Goal: Find contact information: Find work email

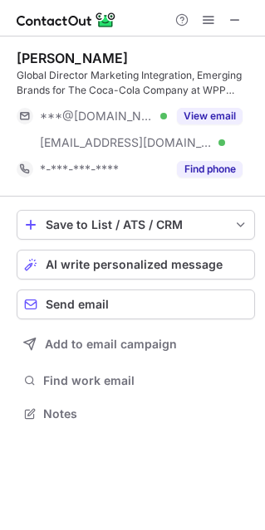
scroll to position [401, 265]
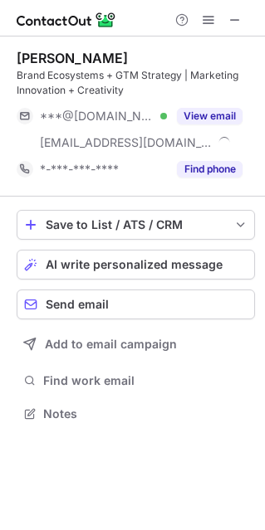
scroll to position [401, 265]
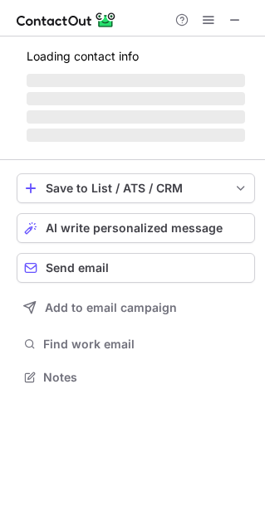
scroll to position [386, 265]
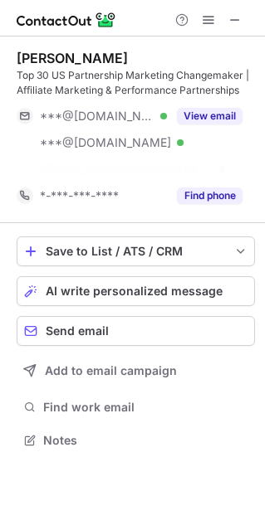
scroll to position [401, 265]
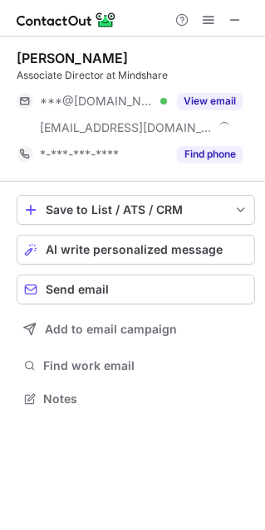
scroll to position [386, 265]
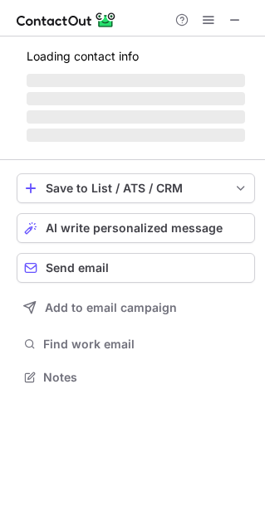
scroll to position [386, 265]
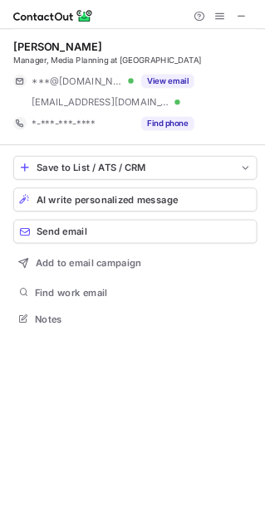
scroll to position [386, 265]
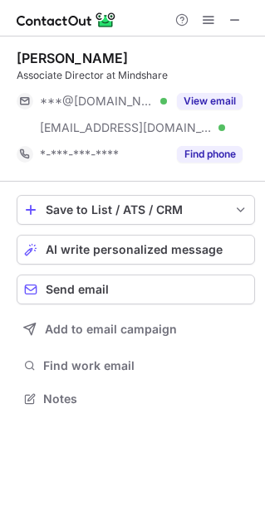
scroll to position [386, 265]
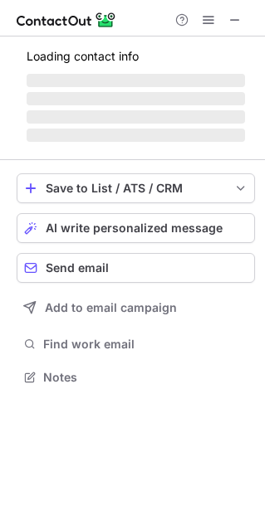
scroll to position [367, 265]
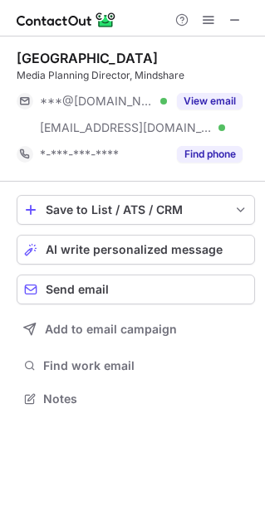
scroll to position [386, 265]
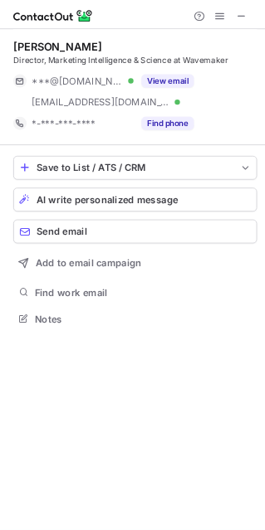
scroll to position [401, 265]
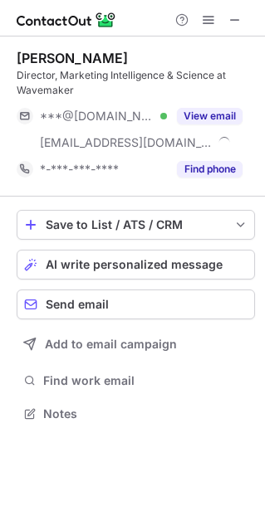
scroll to position [401, 265]
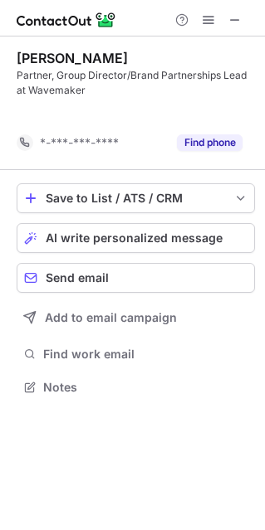
scroll to position [8, 8]
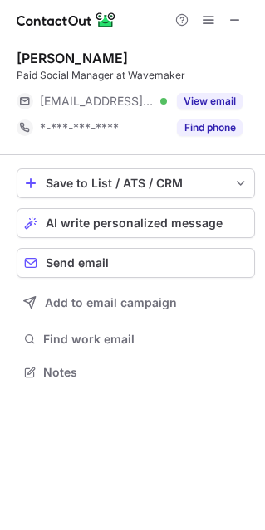
scroll to position [360, 265]
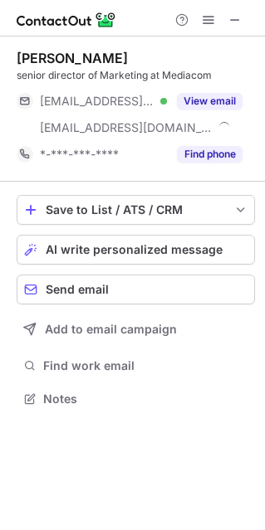
scroll to position [386, 265]
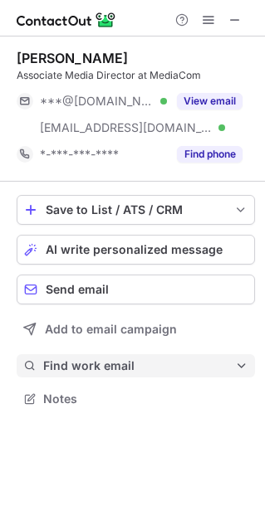
click at [83, 364] on span "Find work email" at bounding box center [139, 365] width 192 height 15
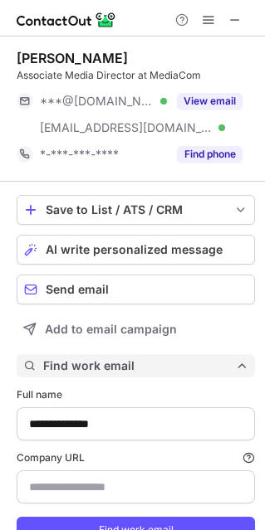
scroll to position [563, 253]
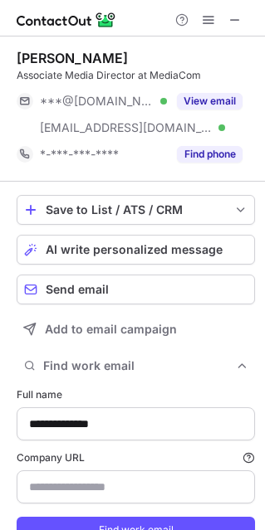
type input "**********"
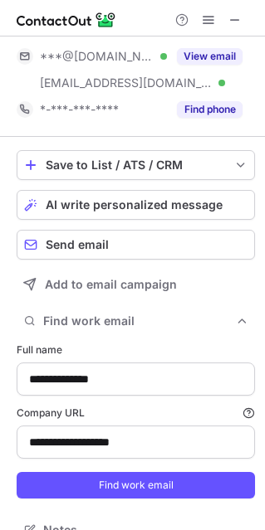
scroll to position [69, 0]
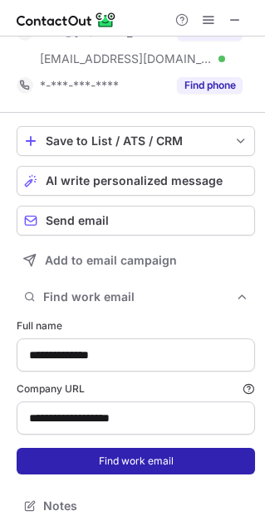
click at [151, 458] on button "Find work email" at bounding box center [136, 461] width 238 height 27
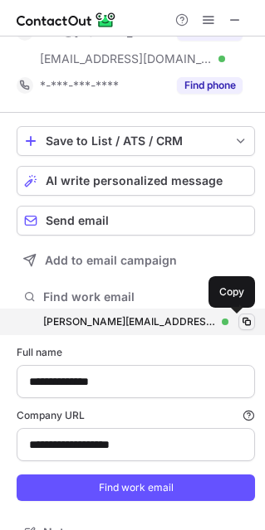
click at [240, 318] on span at bounding box center [246, 321] width 13 height 13
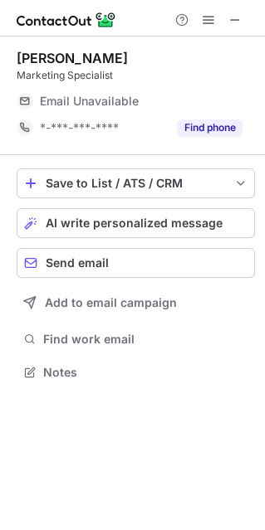
scroll to position [360, 265]
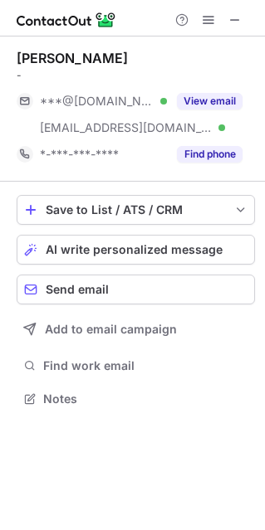
scroll to position [386, 265]
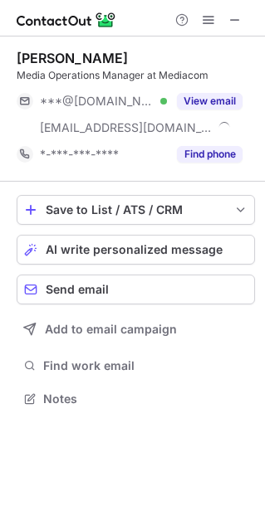
scroll to position [386, 265]
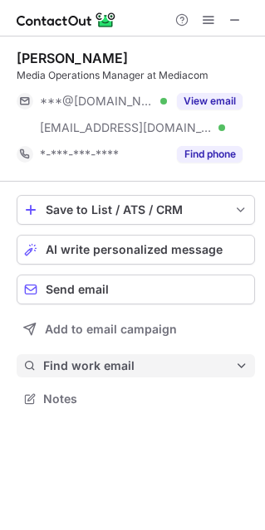
click at [85, 363] on span "Find work email" at bounding box center [139, 365] width 192 height 15
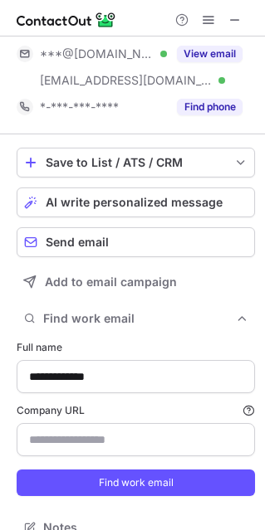
scroll to position [69, 0]
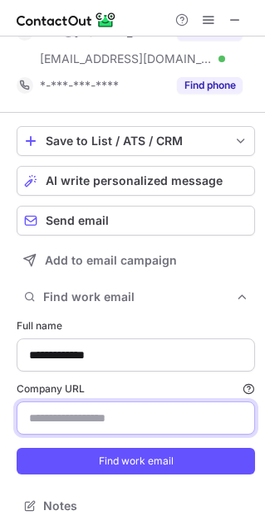
click at [100, 416] on input "Company URL Finding work email will consume 1 credit if a match is found." at bounding box center [136, 417] width 238 height 33
paste input "**********"
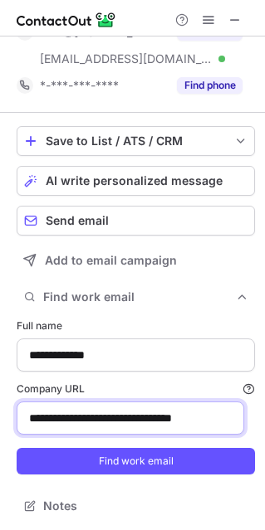
scroll to position [0, 0]
drag, startPoint x: 99, startPoint y: 415, endPoint x: -8, endPoint y: 417, distance: 107.0
click at [0, 417] on html "**********" at bounding box center [132, 265] width 265 height 530
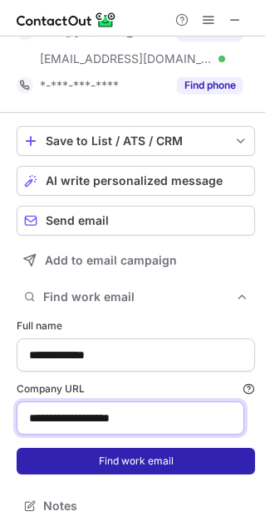
type input "**********"
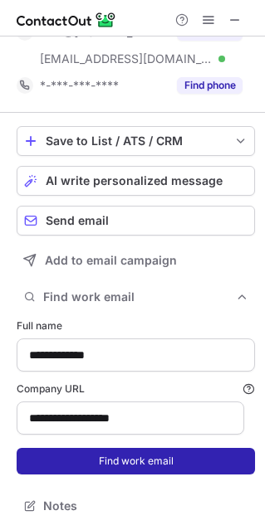
click at [118, 459] on button "Find work email" at bounding box center [136, 461] width 238 height 27
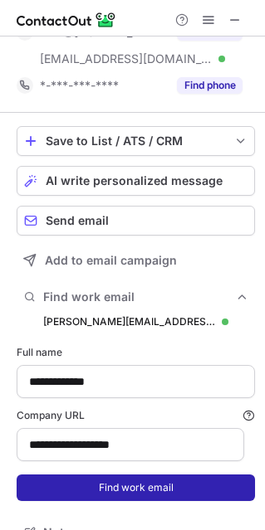
scroll to position [589, 253]
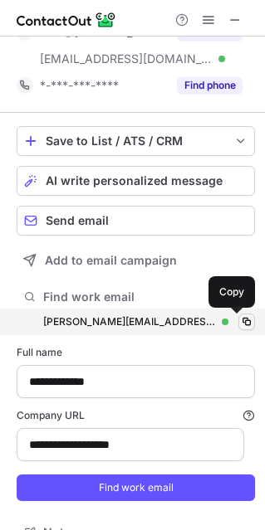
click at [240, 320] on span at bounding box center [246, 321] width 13 height 13
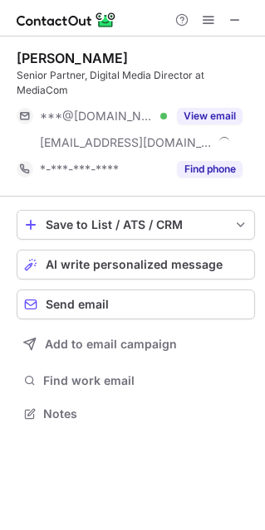
scroll to position [401, 265]
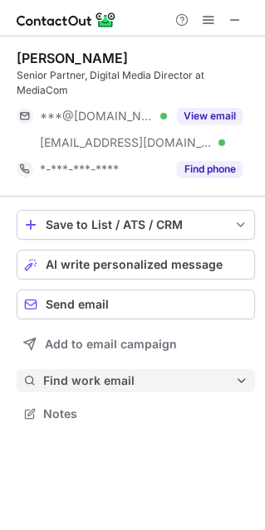
click at [76, 380] on span "Find work email" at bounding box center [139, 380] width 192 height 15
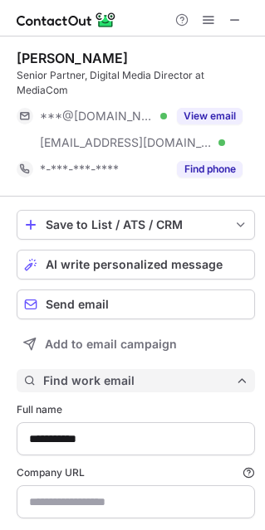
type input "**********"
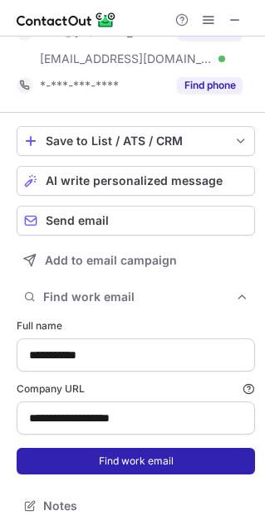
click at [126, 461] on button "Find work email" at bounding box center [136, 461] width 238 height 27
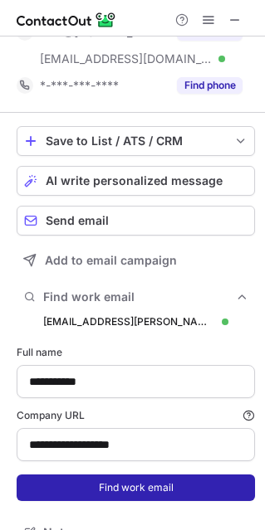
scroll to position [604, 253]
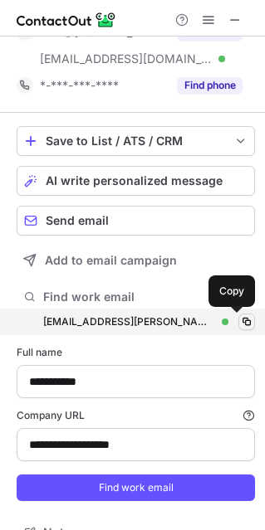
click at [240, 321] on span at bounding box center [246, 321] width 13 height 13
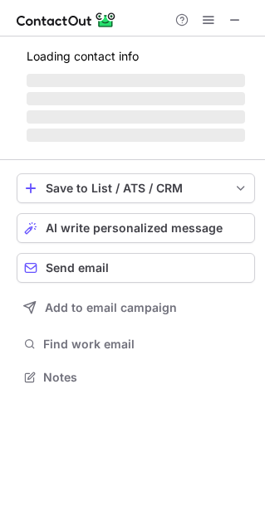
scroll to position [401, 265]
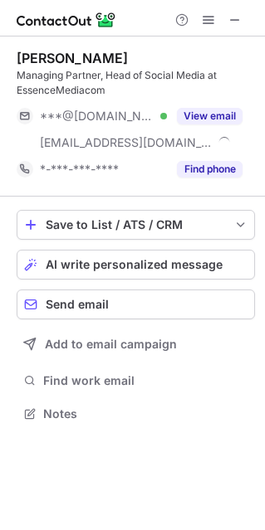
click at [100, 381] on span "Find work email" at bounding box center [145, 380] width 205 height 15
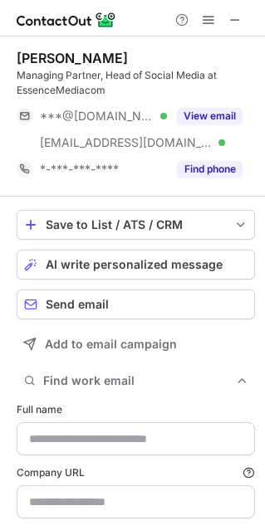
type input "**********"
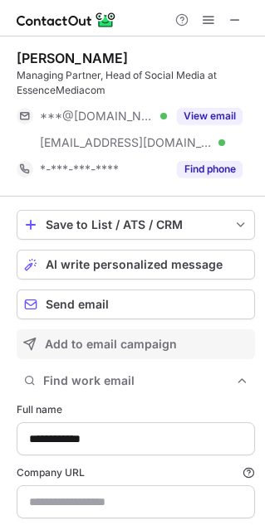
scroll to position [577, 253]
type input "**********"
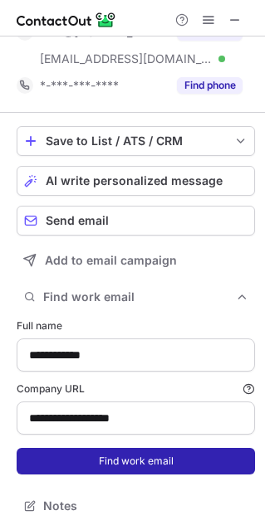
click at [119, 466] on button "Find work email" at bounding box center [136, 461] width 238 height 27
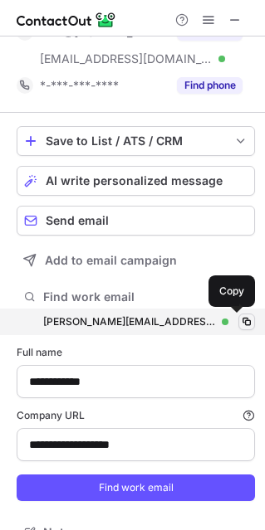
click at [240, 319] on span at bounding box center [246, 321] width 13 height 13
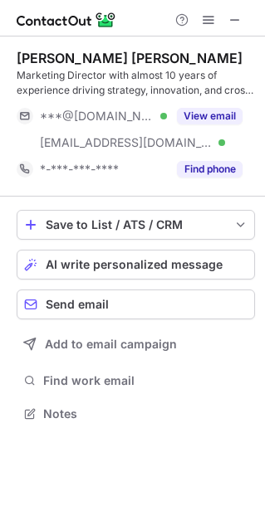
scroll to position [401, 265]
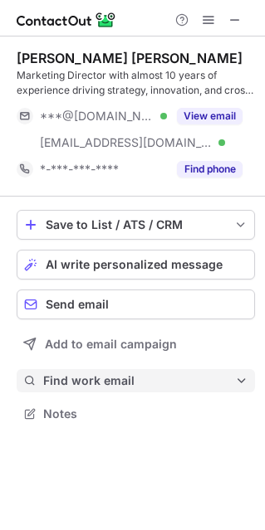
click at [114, 377] on span "Find work email" at bounding box center [139, 380] width 192 height 15
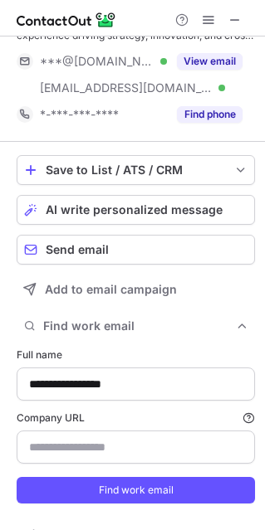
scroll to position [84, 0]
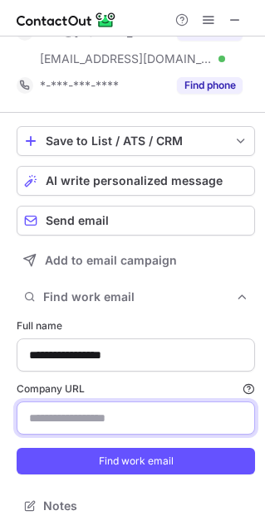
click at [87, 418] on input "Company URL Finding work email will consume 1 credit if a match is found." at bounding box center [136, 417] width 238 height 33
click at [104, 412] on input "Company URL Finding work email will consume 1 credit if a match is found." at bounding box center [136, 417] width 238 height 33
paste input "**********"
drag, startPoint x: 100, startPoint y: 418, endPoint x: -21, endPoint y: 420, distance: 121.1
click at [0, 420] on html "**********" at bounding box center [132, 265] width 265 height 530
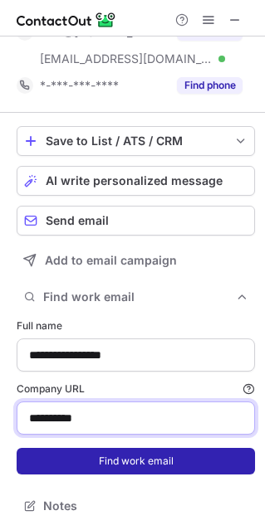
type input "**********"
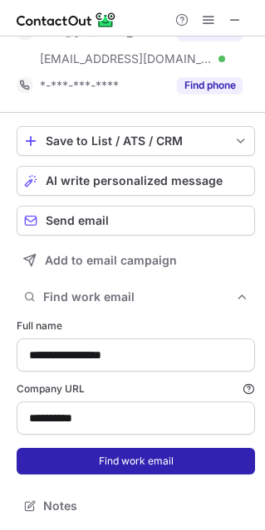
click at [116, 460] on button "Find work email" at bounding box center [136, 461] width 238 height 27
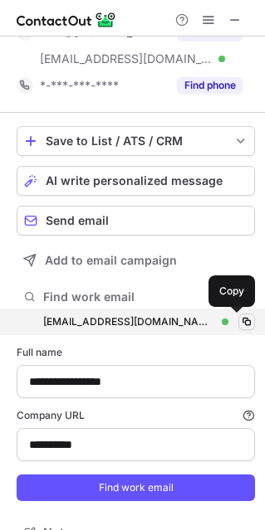
click at [240, 321] on span at bounding box center [246, 321] width 13 height 13
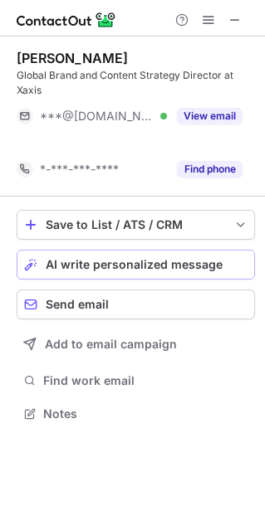
scroll to position [8, 8]
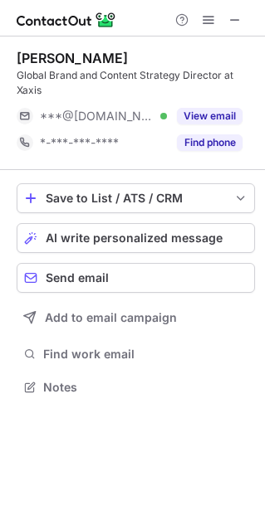
drag, startPoint x: 148, startPoint y: 51, endPoint x: 4, endPoint y: 53, distance: 143.5
click at [4, 53] on div "[PERSON_NAME] Global Brand and Content Strategy Director at Xaxis ***@[DOMAIN_N…" at bounding box center [132, 224] width 265 height 376
copy div "[PERSON_NAME]"
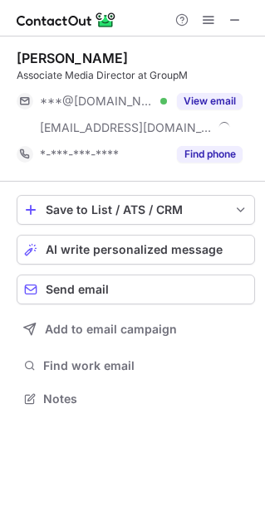
scroll to position [386, 265]
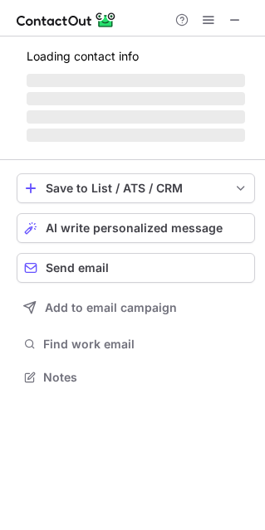
scroll to position [360, 265]
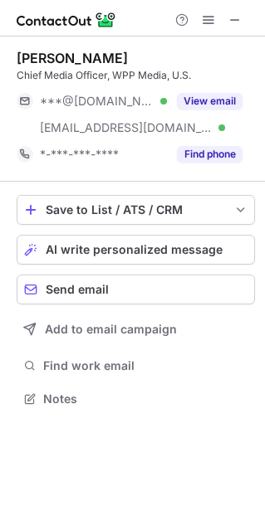
scroll to position [386, 265]
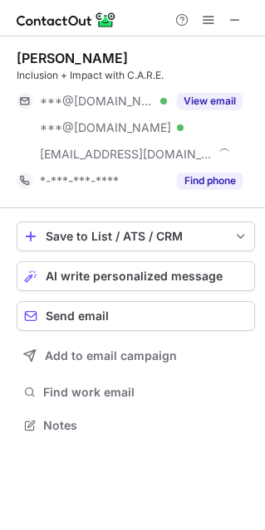
scroll to position [414, 265]
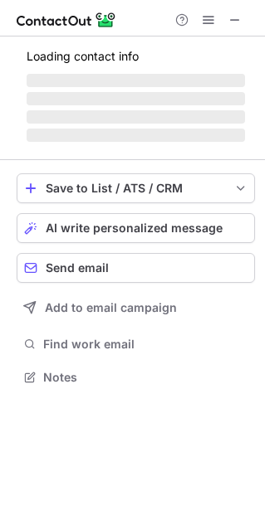
scroll to position [386, 265]
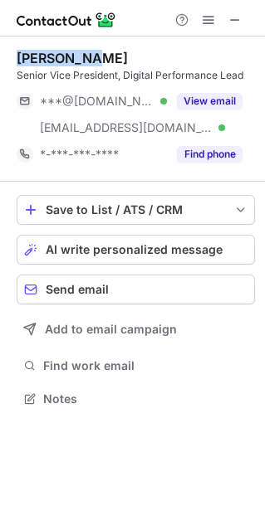
drag, startPoint x: 93, startPoint y: 51, endPoint x: 12, endPoint y: 60, distance: 80.9
click at [12, 60] on div "Anthony So Senior Vice President, Digital Performance Lead ***@gmail.com Verifi…" at bounding box center [132, 229] width 265 height 387
copy div "Anthony So"
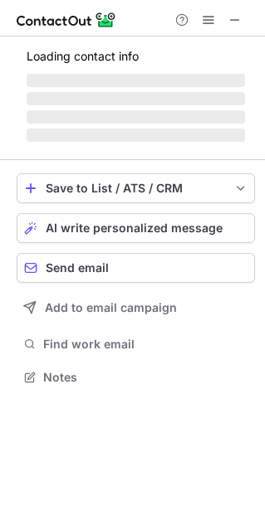
scroll to position [401, 265]
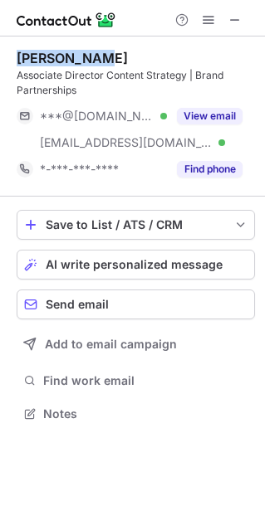
drag, startPoint x: 110, startPoint y: 55, endPoint x: 17, endPoint y: 56, distance: 92.9
click at [17, 56] on div "[PERSON_NAME]" at bounding box center [136, 58] width 238 height 17
copy div "[PERSON_NAME]"
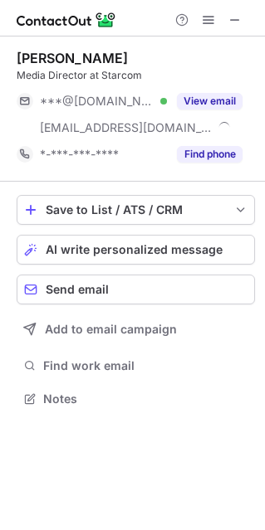
scroll to position [386, 265]
drag, startPoint x: 134, startPoint y: 52, endPoint x: 21, endPoint y: 60, distance: 113.8
click at [21, 60] on div "Stephan Kohnke" at bounding box center [136, 58] width 238 height 17
click at [81, 59] on div "Stephan Kohnke" at bounding box center [72, 58] width 111 height 17
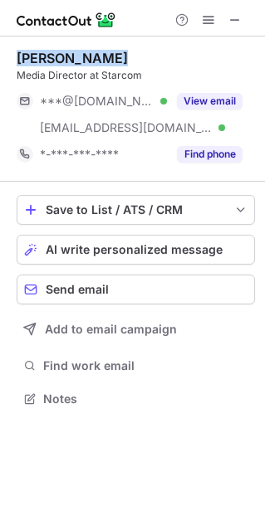
click at [81, 59] on div "Stephan Kohnke" at bounding box center [72, 58] width 111 height 17
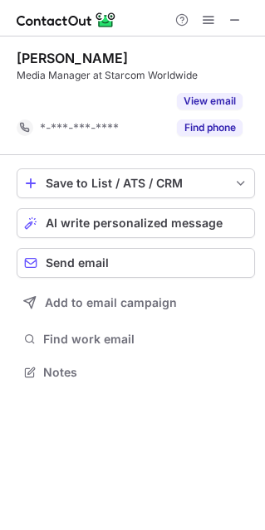
scroll to position [8, 8]
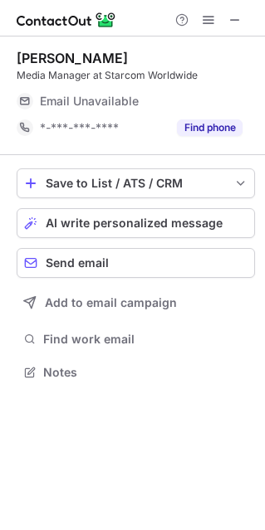
scroll to position [360, 265]
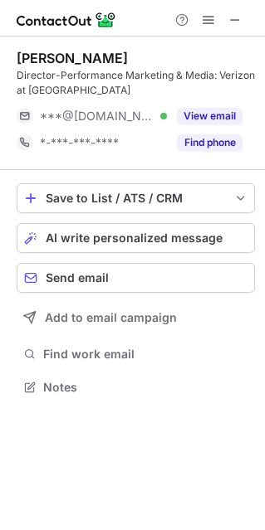
scroll to position [375, 265]
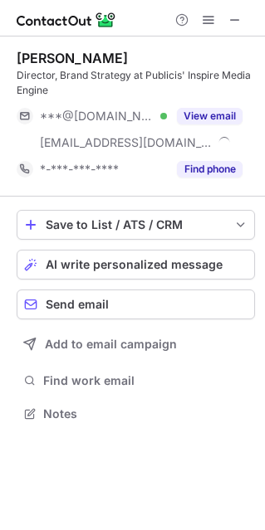
scroll to position [401, 265]
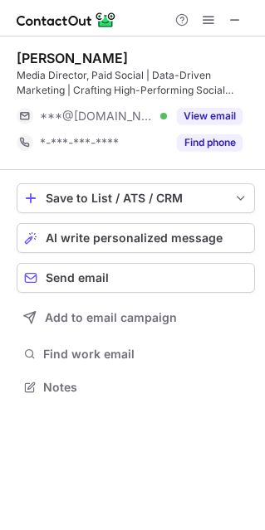
scroll to position [375, 265]
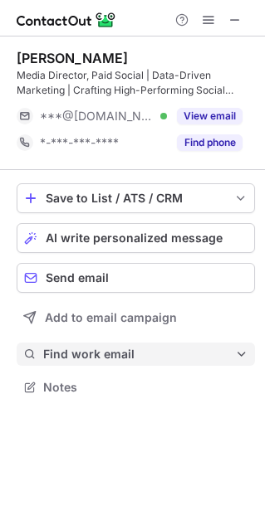
click at [104, 347] on span "Find work email" at bounding box center [139, 354] width 192 height 15
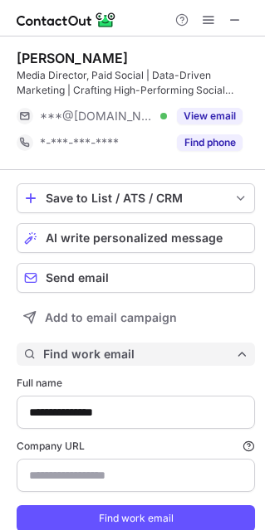
type input "**********"
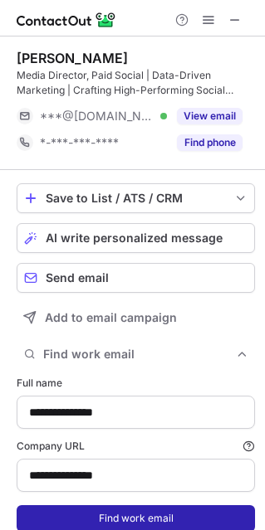
click at [94, 512] on button "Find work email" at bounding box center [136, 518] width 238 height 27
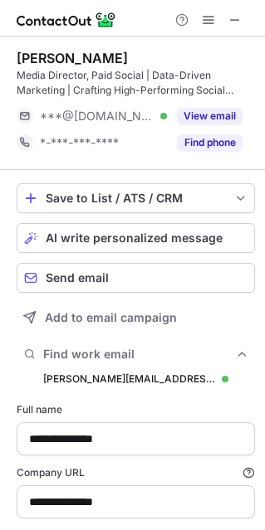
scroll to position [577, 253]
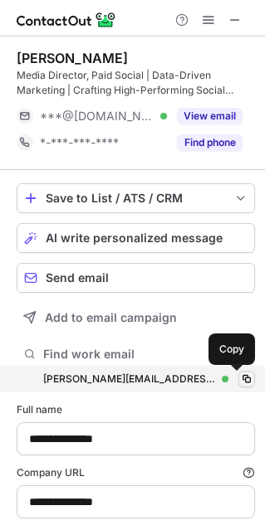
click at [240, 377] on span at bounding box center [246, 378] width 13 height 13
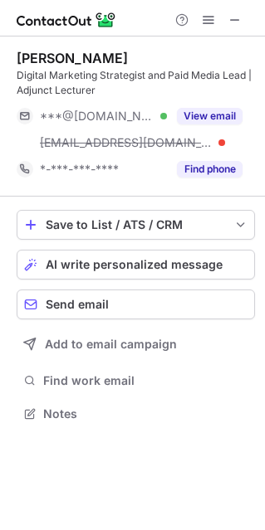
scroll to position [401, 265]
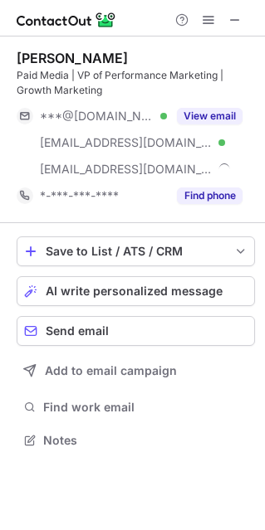
scroll to position [428, 265]
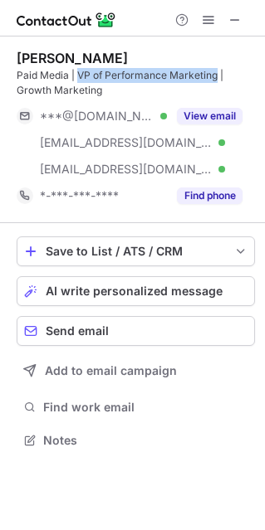
drag, startPoint x: 79, startPoint y: 75, endPoint x: 214, endPoint y: 78, distance: 135.2
click at [214, 78] on div "Paid Media | VP of Performance Marketing | Growth Marketing" at bounding box center [136, 83] width 238 height 30
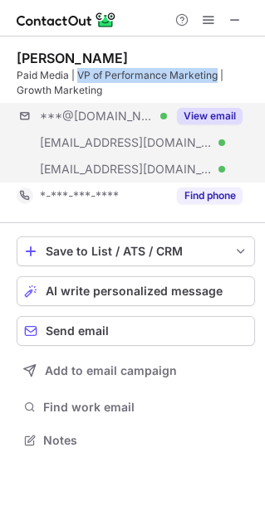
copy div "VP of Performance Marketing"
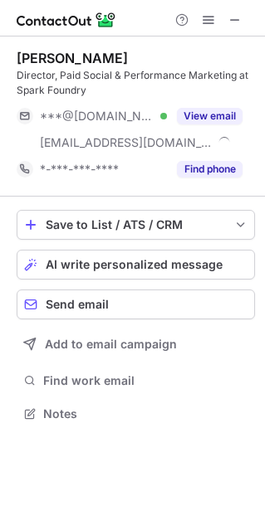
scroll to position [401, 265]
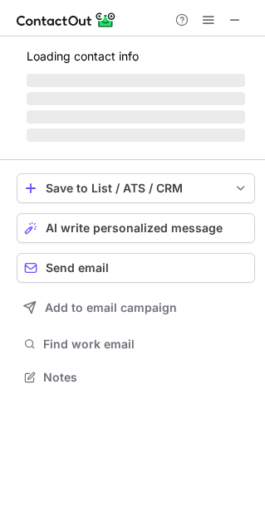
scroll to position [428, 265]
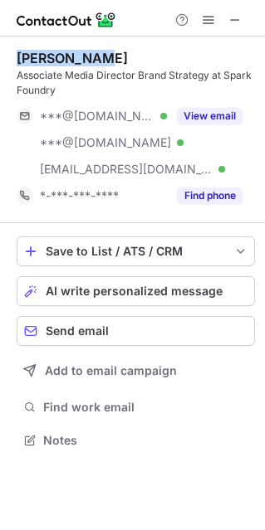
drag, startPoint x: 100, startPoint y: 52, endPoint x: 10, endPoint y: 64, distance: 91.1
click at [10, 64] on div "Ralph Batac Associate Media Director Brand Strategy at Spark Foundry ***@gmail.…" at bounding box center [132, 250] width 265 height 429
copy div "Ralph Batac"
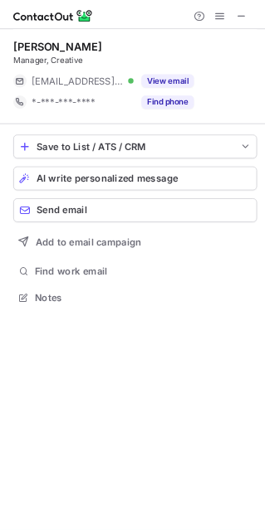
scroll to position [360, 265]
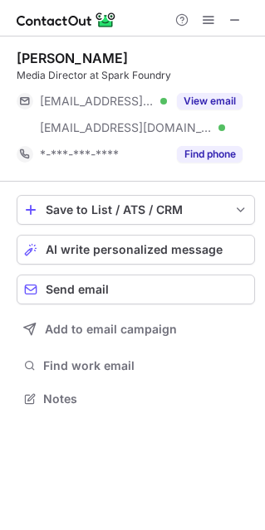
scroll to position [386, 265]
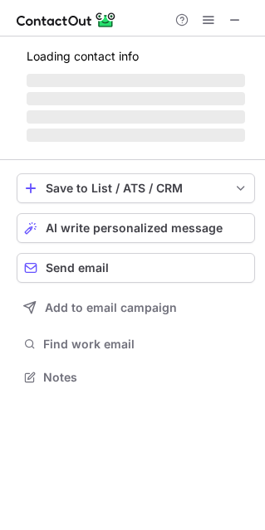
scroll to position [401, 265]
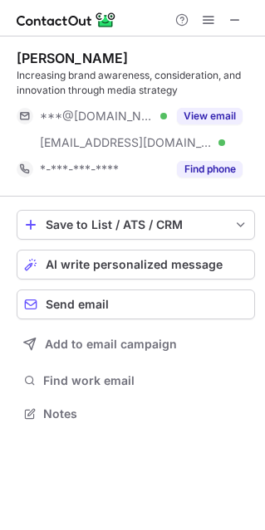
drag, startPoint x: 109, startPoint y: 49, endPoint x: 2, endPoint y: 61, distance: 107.7
click at [2, 61] on div "Bridget Fister Increasing brand awareness, consideration, and innovation throug…" at bounding box center [132, 237] width 265 height 402
copy div "Bridget Fister"
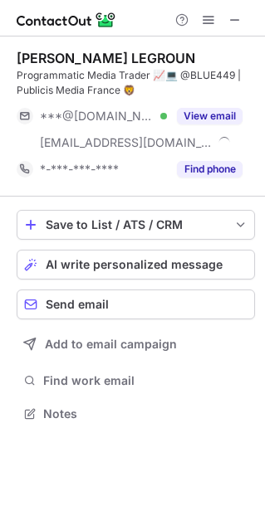
scroll to position [401, 265]
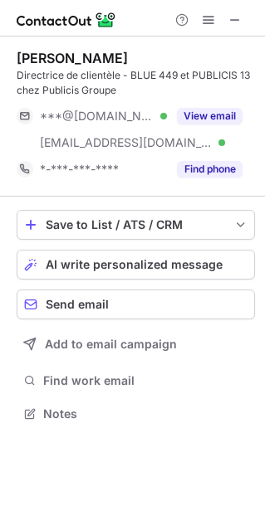
scroll to position [401, 265]
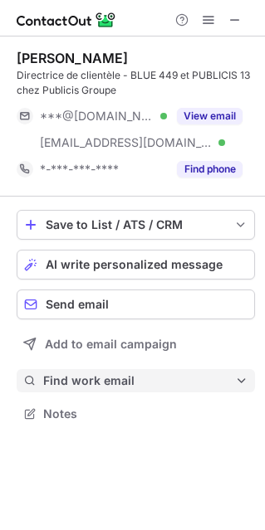
click at [86, 376] on span "Find work email" at bounding box center [139, 380] width 192 height 15
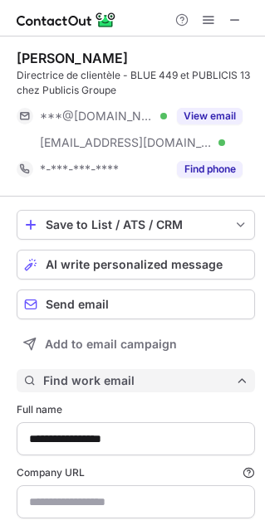
scroll to position [577, 253]
type input "**********"
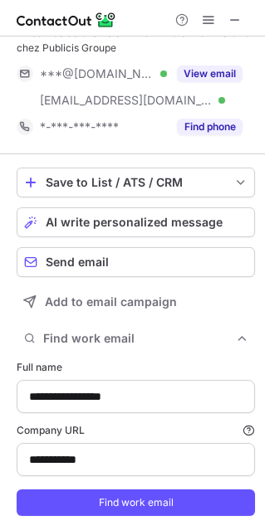
scroll to position [84, 0]
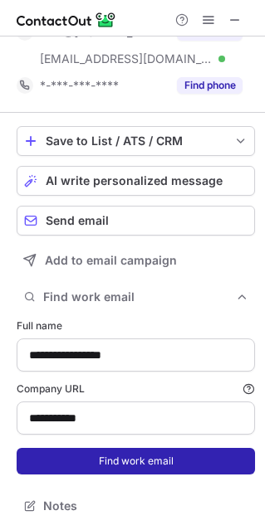
click at [119, 459] on button "Find work email" at bounding box center [136, 461] width 238 height 27
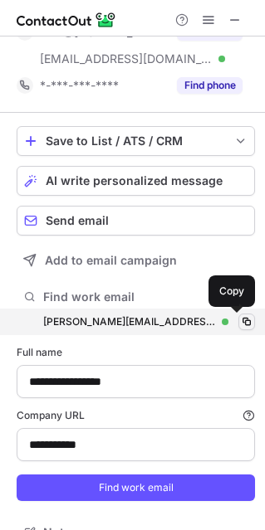
click at [240, 321] on span at bounding box center [246, 321] width 13 height 13
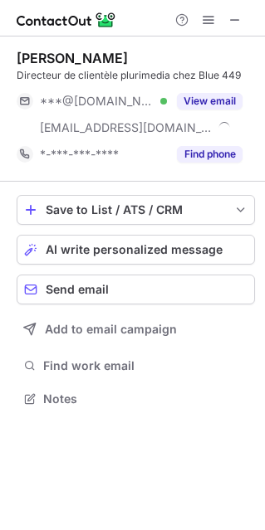
scroll to position [386, 265]
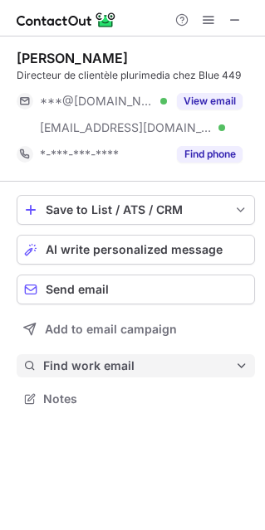
click at [66, 365] on span "Find work email" at bounding box center [139, 365] width 192 height 15
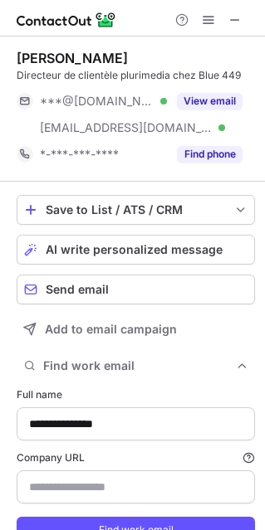
type input "**********"
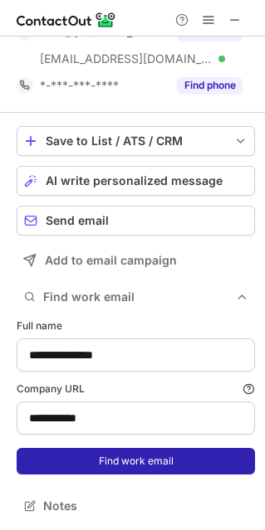
click at [108, 462] on button "Find work email" at bounding box center [136, 461] width 238 height 27
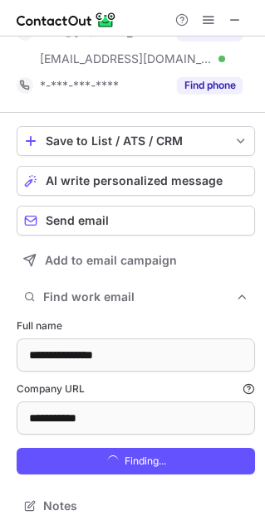
scroll to position [589, 253]
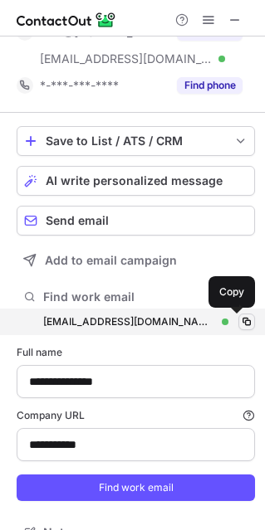
click at [240, 315] on span at bounding box center [246, 321] width 13 height 13
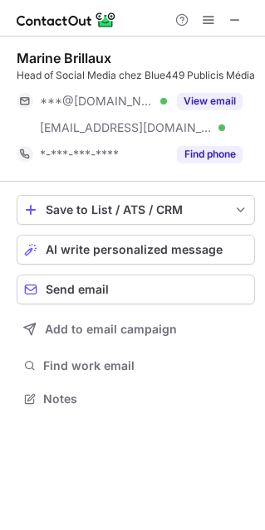
scroll to position [401, 265]
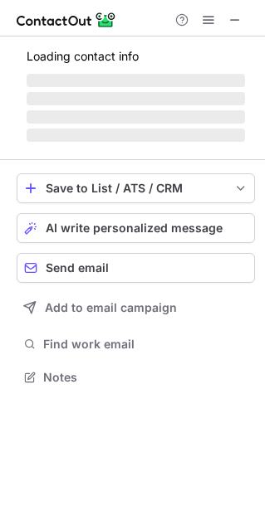
scroll to position [386, 265]
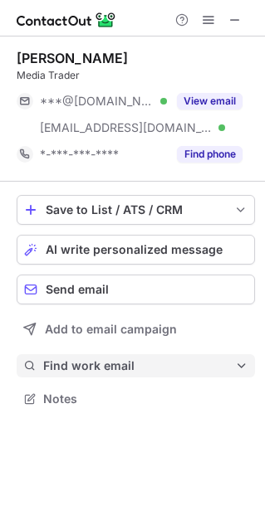
click at [113, 362] on span "Find work email" at bounding box center [139, 365] width 192 height 15
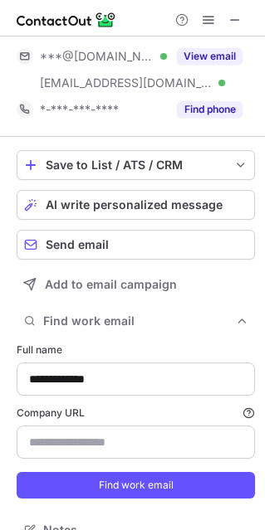
scroll to position [69, 0]
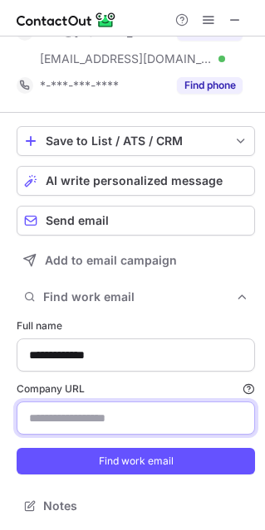
click at [129, 418] on input "Company URL Finding work email will consume 1 credit if a match is found." at bounding box center [136, 417] width 238 height 33
type input "**********"
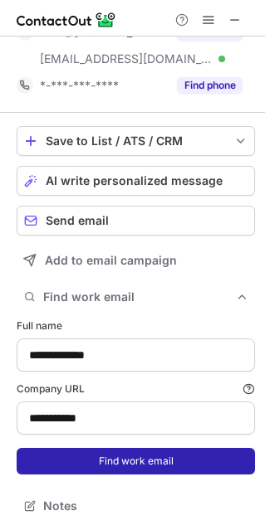
click at [119, 461] on button "Find work email" at bounding box center [136, 461] width 238 height 27
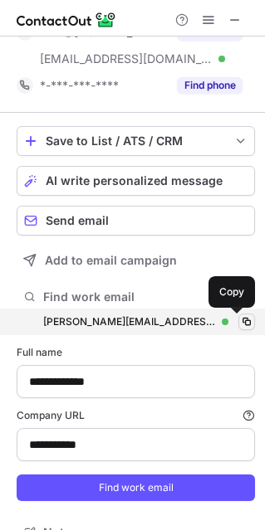
click at [240, 321] on span at bounding box center [246, 321] width 13 height 13
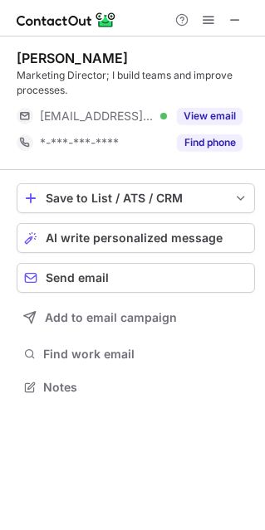
scroll to position [375, 265]
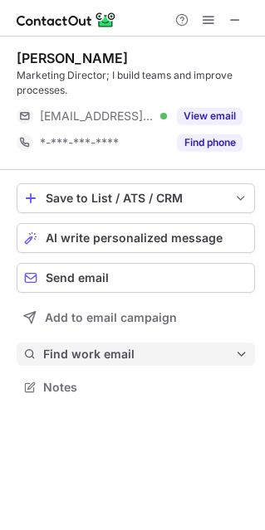
click at [82, 354] on span "Find work email" at bounding box center [139, 354] width 192 height 15
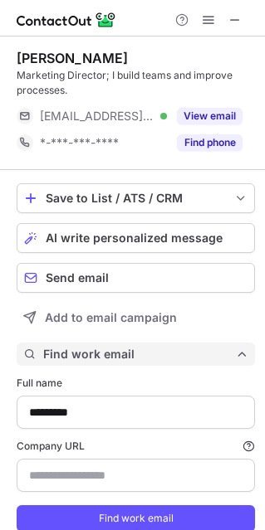
scroll to position [551, 253]
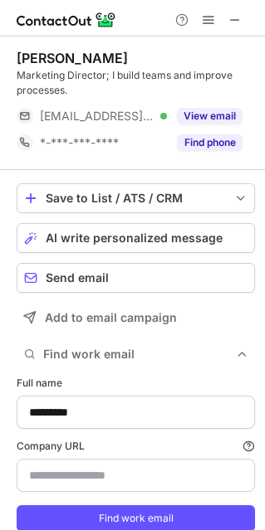
type input "**********"
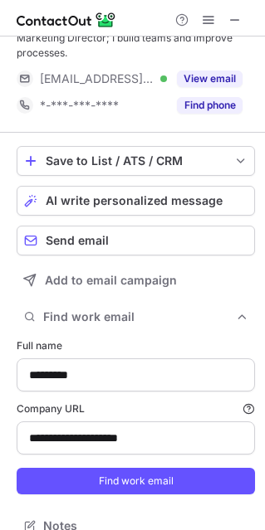
scroll to position [57, 0]
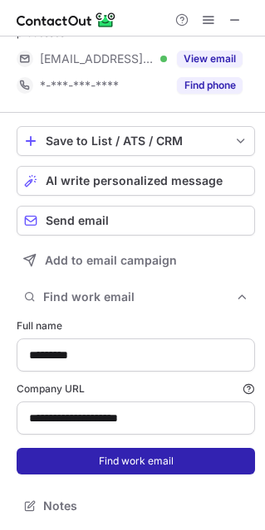
click at [122, 461] on button "Find work email" at bounding box center [136, 461] width 238 height 27
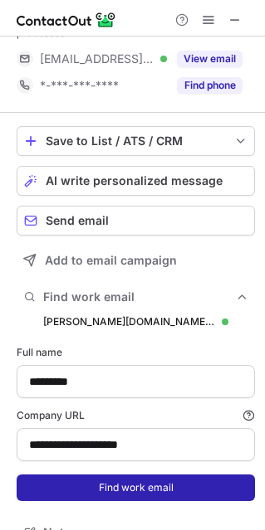
scroll to position [577, 253]
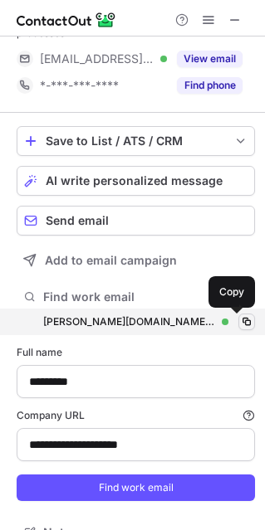
click at [240, 319] on span at bounding box center [246, 321] width 13 height 13
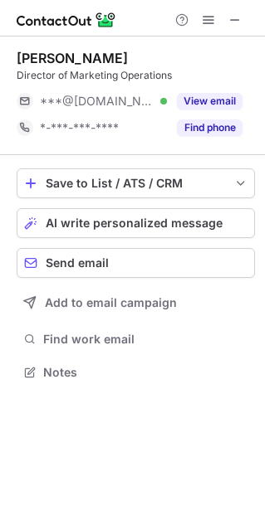
scroll to position [360, 265]
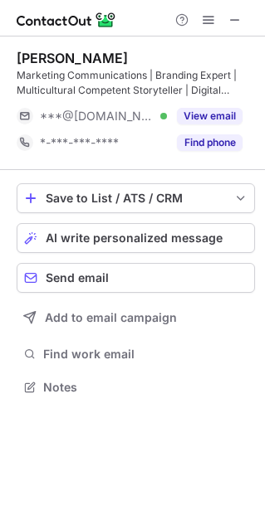
scroll to position [375, 265]
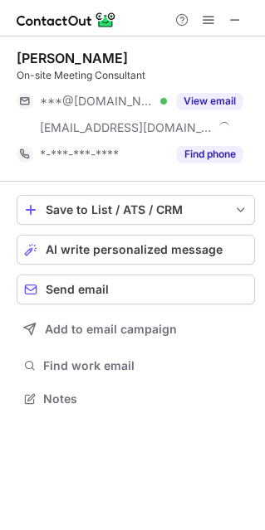
scroll to position [386, 265]
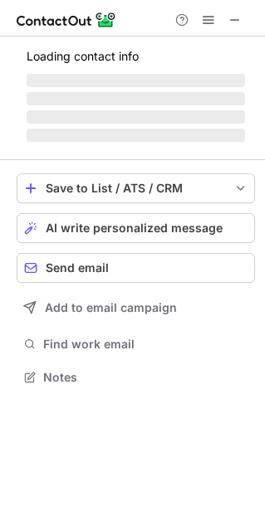
scroll to position [401, 265]
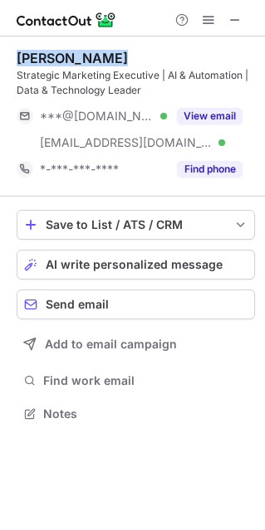
drag, startPoint x: 119, startPoint y: 57, endPoint x: 14, endPoint y: 64, distance: 104.7
click at [14, 64] on div "Carrie Newman Strategic Marketing Executive | AI & Automation | Data & Technolo…" at bounding box center [132, 237] width 265 height 402
copy div "Carrie Newman"
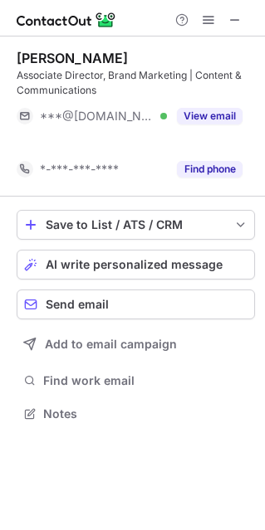
scroll to position [8, 8]
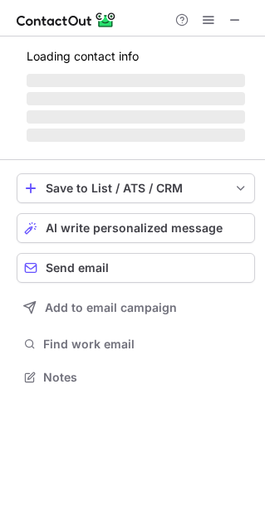
scroll to position [428, 265]
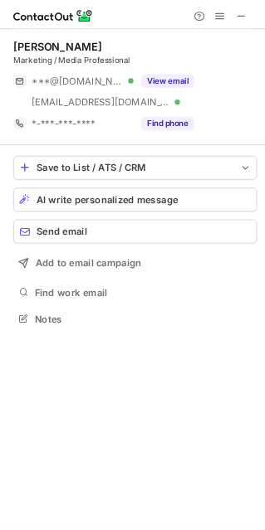
scroll to position [386, 265]
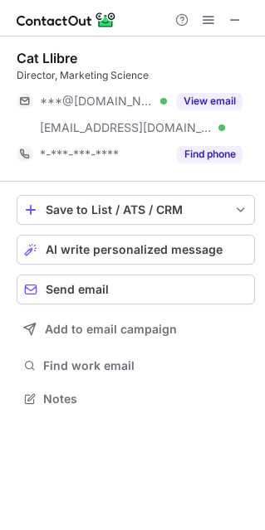
scroll to position [386, 265]
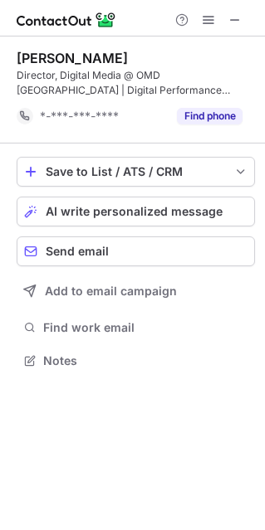
scroll to position [8, 8]
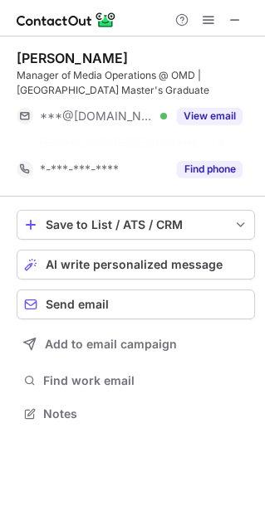
scroll to position [8, 8]
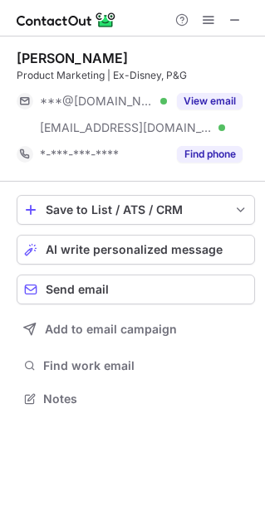
scroll to position [386, 265]
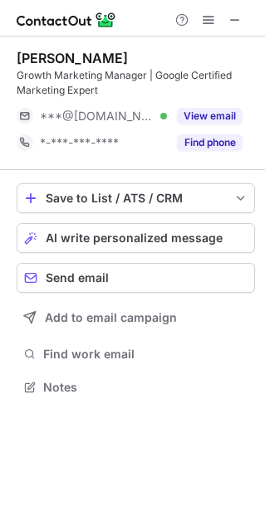
scroll to position [375, 265]
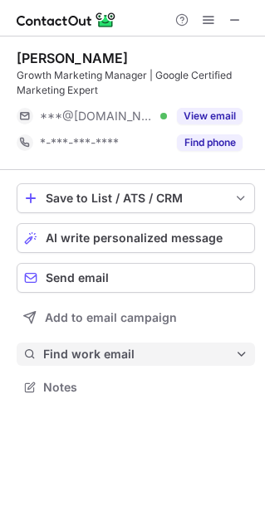
click at [99, 358] on span "Find work email" at bounding box center [139, 354] width 192 height 15
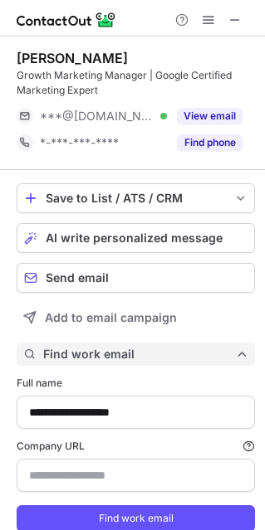
scroll to position [551, 253]
type input "*******"
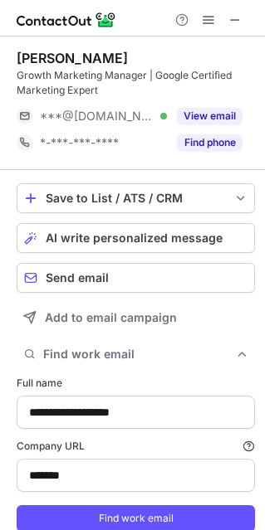
scroll to position [57, 0]
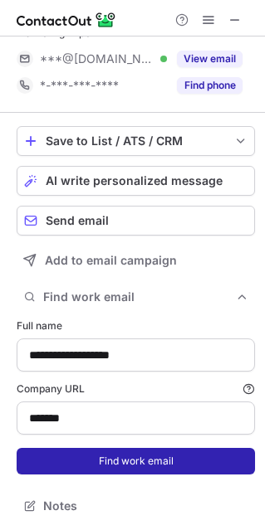
click at [127, 458] on button "Find work email" at bounding box center [136, 461] width 238 height 27
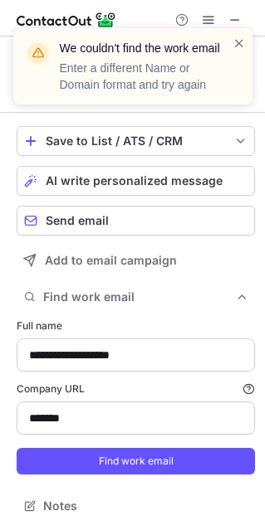
scroll to position [0, 0]
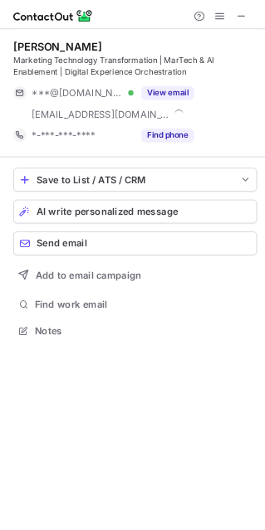
scroll to position [401, 265]
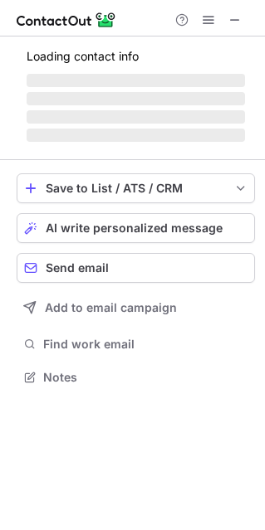
scroll to position [401, 265]
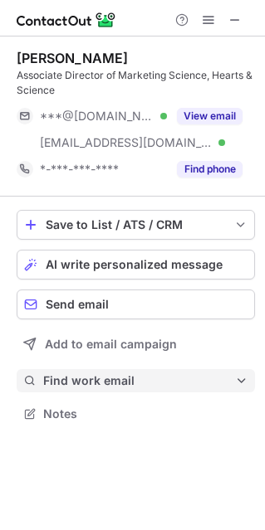
click at [110, 378] on span "Find work email" at bounding box center [139, 380] width 192 height 15
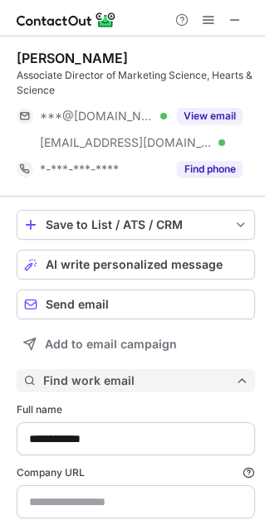
scroll to position [577, 253]
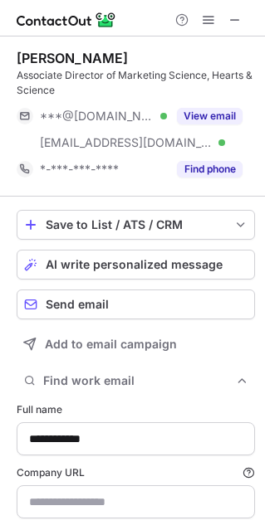
type input "**********"
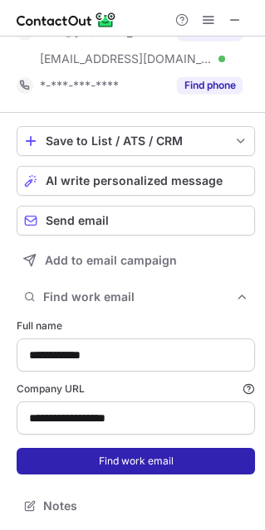
click at [138, 450] on button "Find work email" at bounding box center [136, 461] width 238 height 27
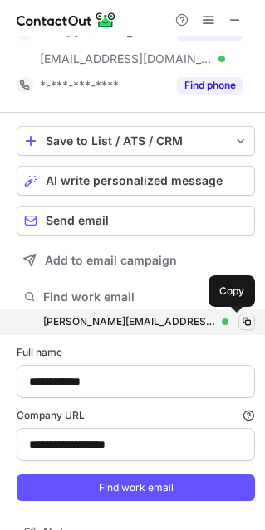
click at [240, 318] on span at bounding box center [246, 321] width 13 height 13
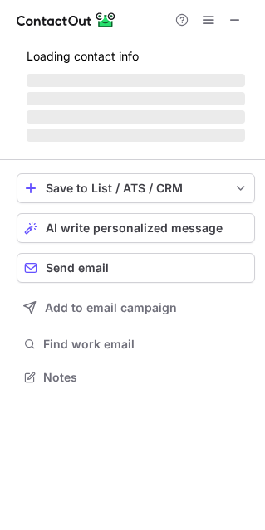
scroll to position [386, 265]
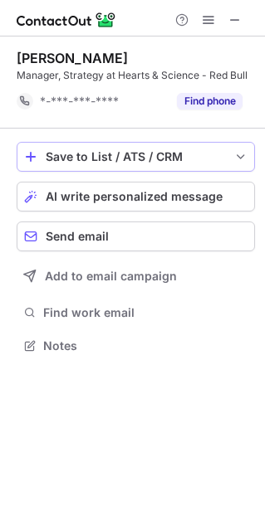
scroll to position [8, 8]
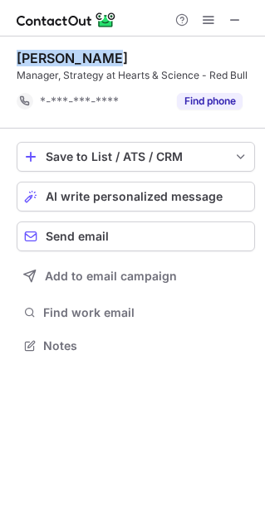
drag, startPoint x: 120, startPoint y: 51, endPoint x: 20, endPoint y: 62, distance: 100.9
click at [20, 62] on div "[PERSON_NAME]" at bounding box center [136, 58] width 238 height 17
copy div "[PERSON_NAME]"
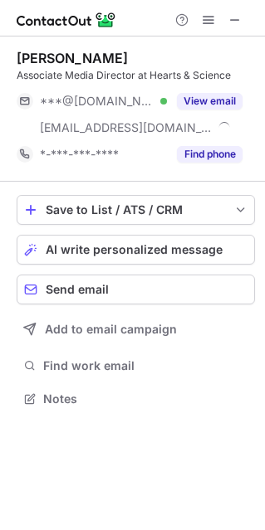
scroll to position [386, 265]
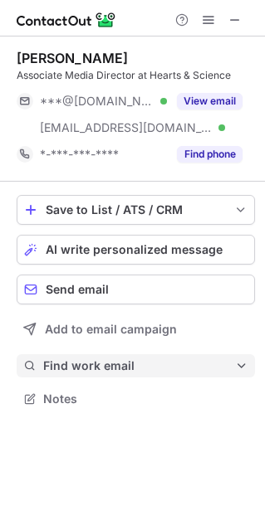
click at [118, 362] on span "Find work email" at bounding box center [139, 365] width 192 height 15
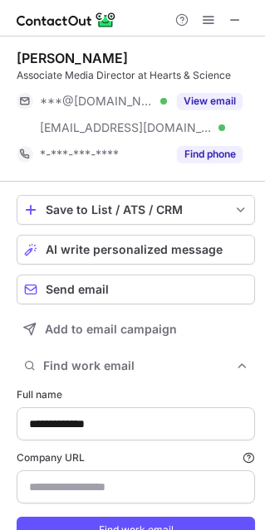
type input "**********"
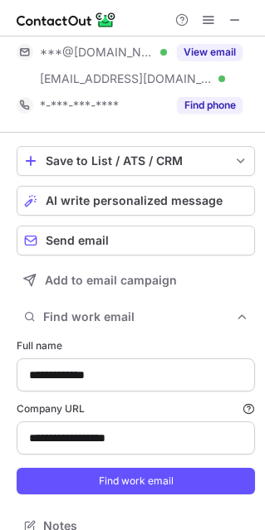
scroll to position [69, 0]
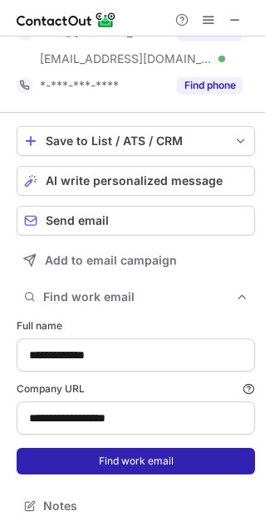
click at [124, 462] on button "Find work email" at bounding box center [136, 461] width 238 height 27
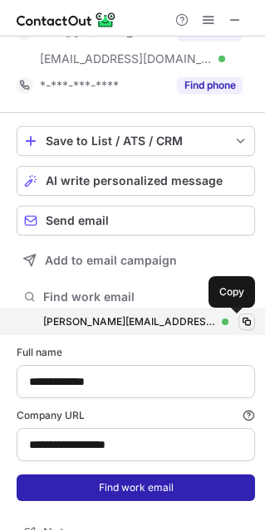
click at [240, 323] on span at bounding box center [246, 321] width 13 height 13
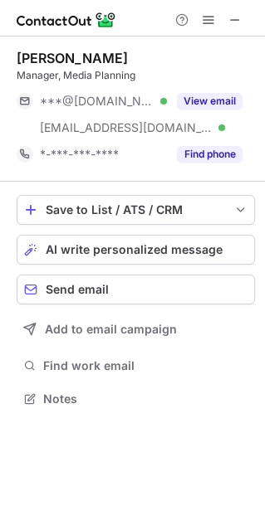
scroll to position [386, 265]
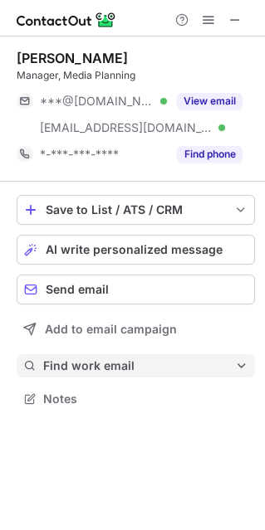
click at [110, 367] on span "Find work email" at bounding box center [139, 365] width 192 height 15
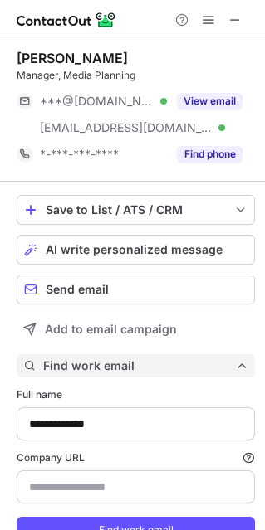
scroll to position [563, 253]
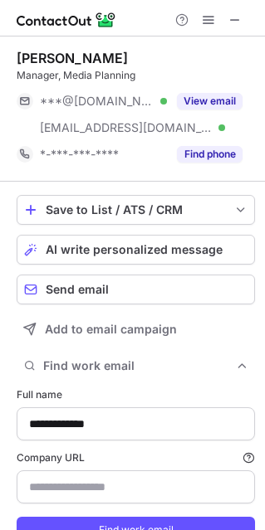
type input "**********"
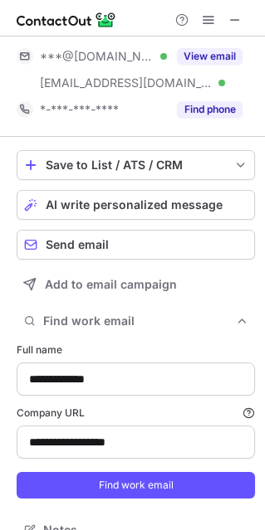
scroll to position [69, 0]
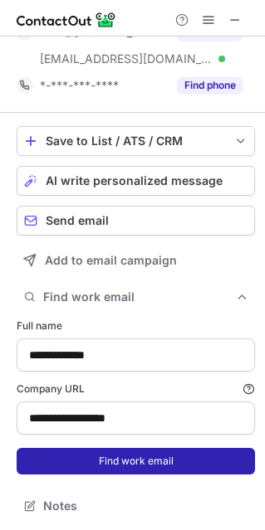
click at [115, 462] on button "Find work email" at bounding box center [136, 461] width 238 height 27
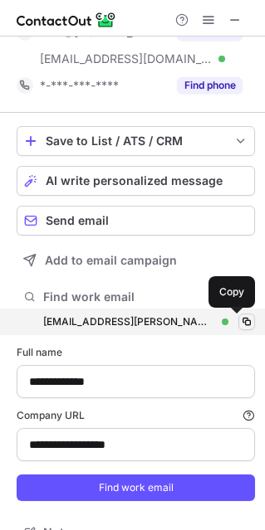
click at [240, 322] on span at bounding box center [246, 321] width 13 height 13
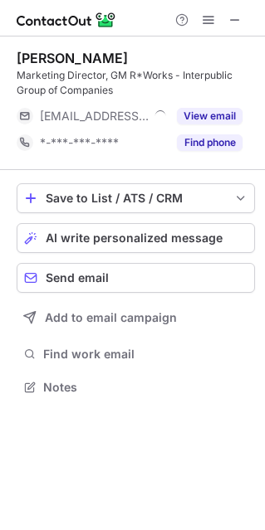
scroll to position [375, 265]
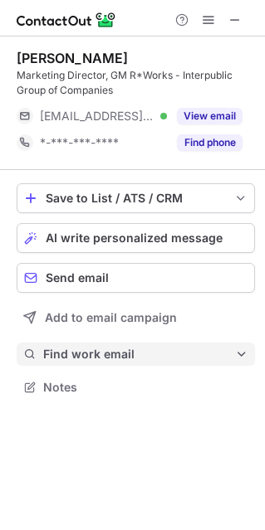
click at [117, 350] on span "Find work email" at bounding box center [139, 354] width 192 height 15
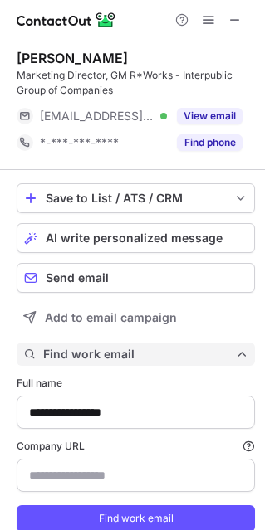
scroll to position [551, 253]
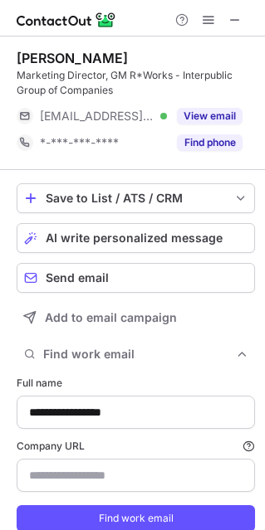
type input "**********"
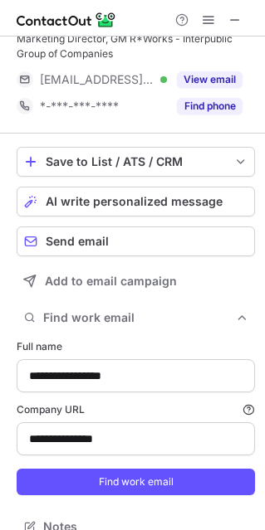
scroll to position [57, 0]
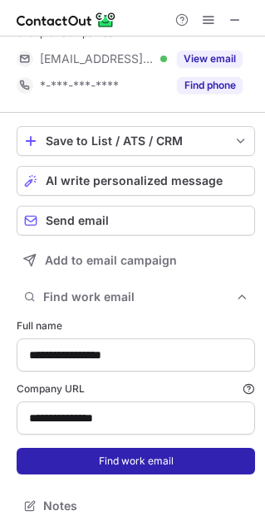
click at [144, 463] on button "Find work email" at bounding box center [136, 461] width 238 height 27
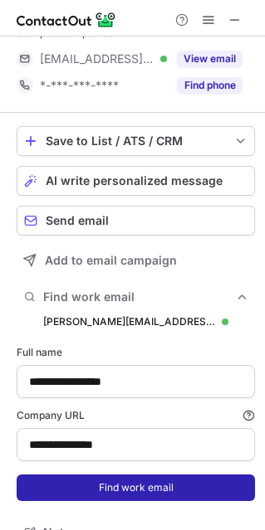
scroll to position [577, 253]
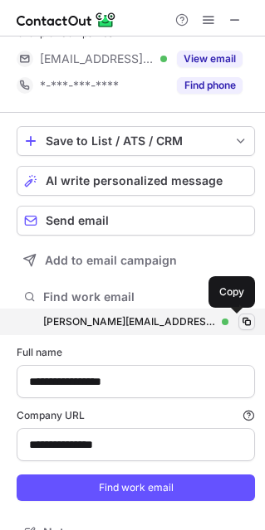
click at [240, 322] on span at bounding box center [246, 321] width 13 height 13
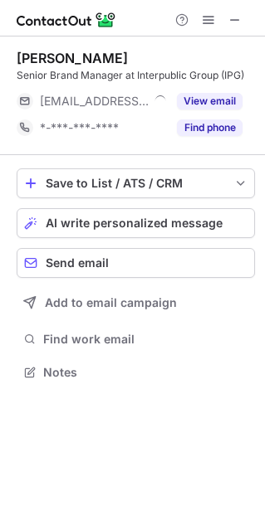
scroll to position [360, 265]
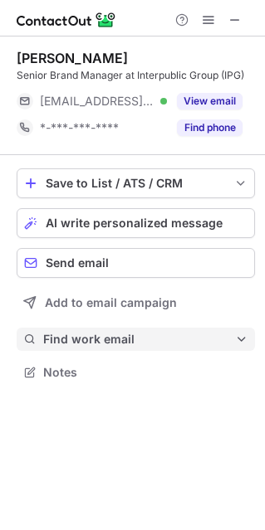
click at [76, 337] on span "Find work email" at bounding box center [139, 339] width 192 height 15
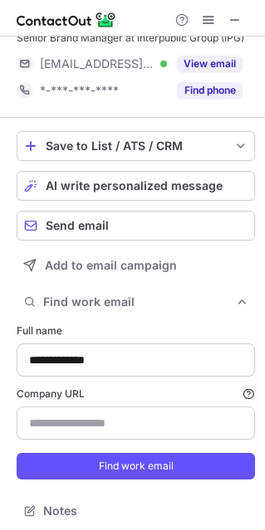
scroll to position [57, 0]
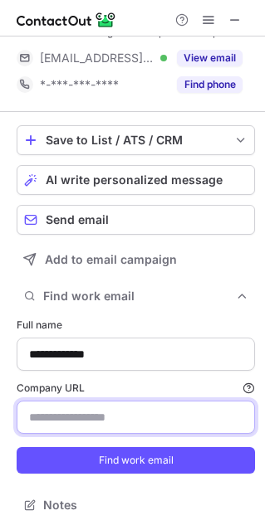
click at [67, 419] on input "Company URL Finding work email will consume 1 credit if a match is found." at bounding box center [136, 416] width 238 height 33
paste input "**********"
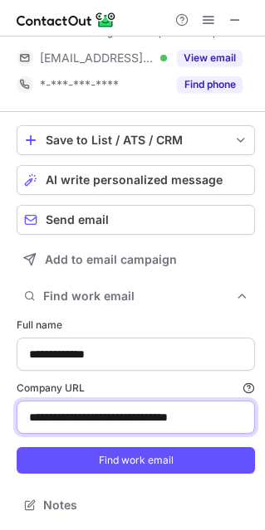
drag, startPoint x: 141, startPoint y: 418, endPoint x: -12, endPoint y: 419, distance: 152.6
click at [0, 419] on html "**********" at bounding box center [132, 265] width 265 height 530
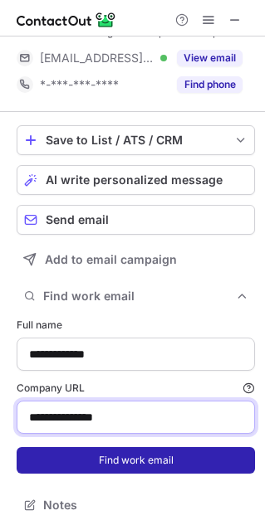
type input "**********"
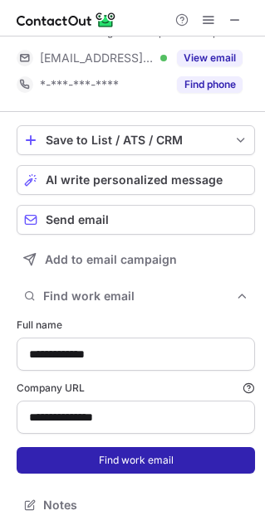
click at [145, 464] on button "Find work email" at bounding box center [136, 460] width 238 height 27
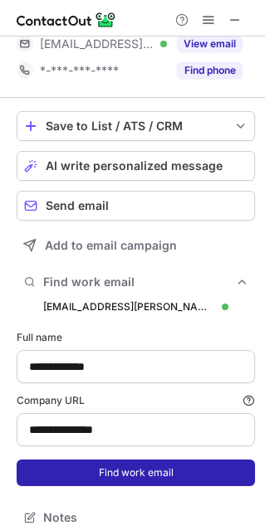
scroll to position [577, 253]
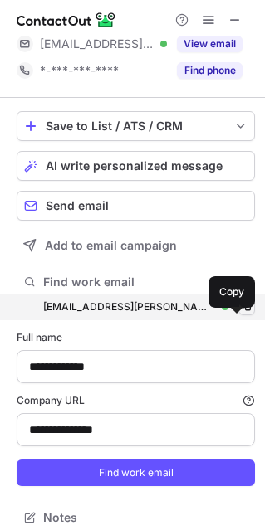
click at [240, 313] on span at bounding box center [246, 306] width 13 height 13
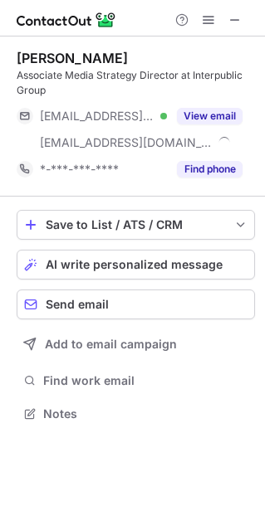
scroll to position [401, 265]
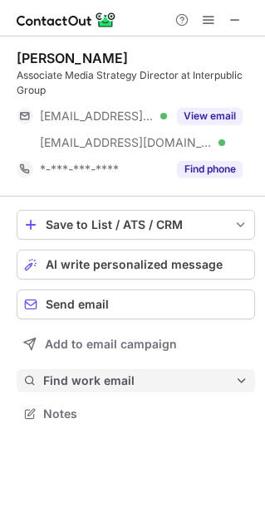
click at [95, 376] on span "Find work email" at bounding box center [139, 380] width 192 height 15
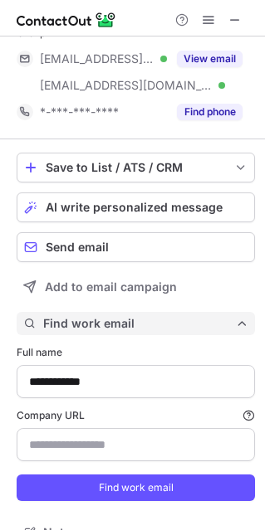
scroll to position [84, 0]
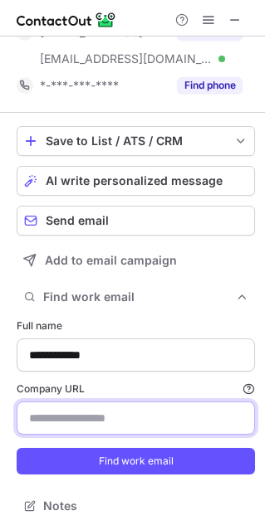
click at [85, 416] on input "Company URL Finding work email will consume 1 credit if a match is found." at bounding box center [136, 417] width 238 height 33
type input "**********"
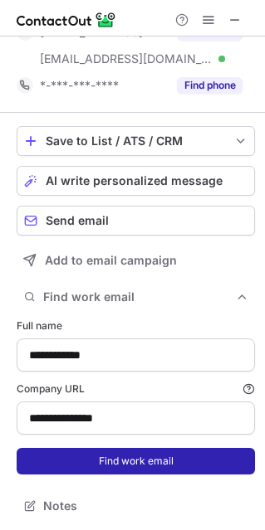
click at [148, 457] on button "Find work email" at bounding box center [136, 461] width 238 height 27
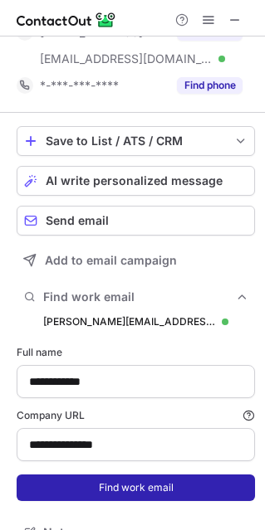
scroll to position [604, 253]
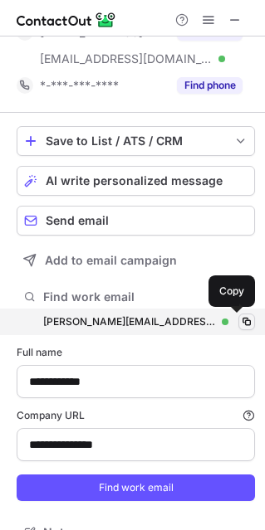
click at [240, 321] on span at bounding box center [246, 321] width 13 height 13
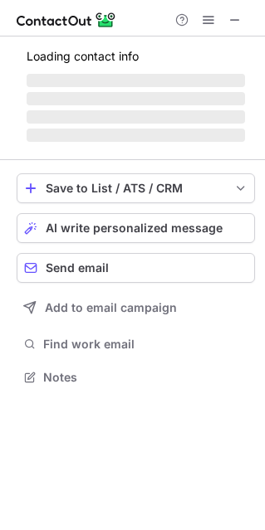
scroll to position [360, 265]
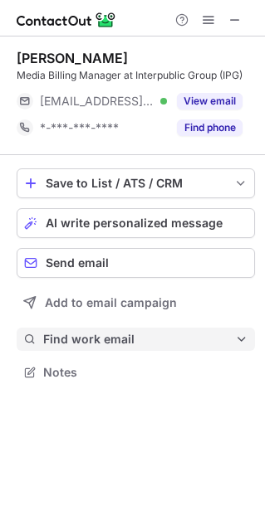
click at [106, 341] on span "Find work email" at bounding box center [139, 339] width 192 height 15
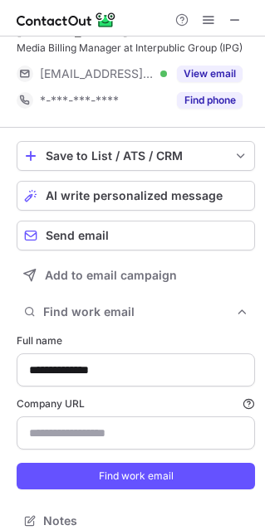
scroll to position [42, 0]
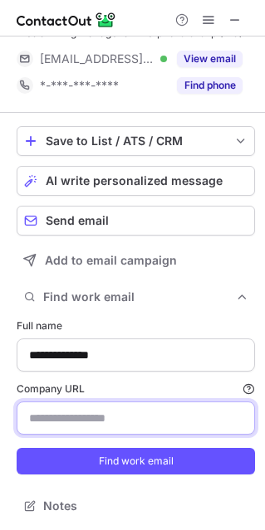
click at [113, 416] on input "Company URL Finding work email will consume 1 credit if a match is found." at bounding box center [136, 417] width 238 height 33
type input "**********"
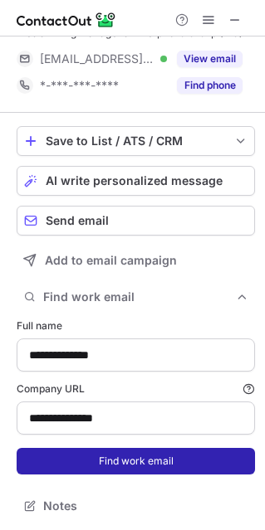
click at [125, 461] on button "Find work email" at bounding box center [136, 461] width 238 height 27
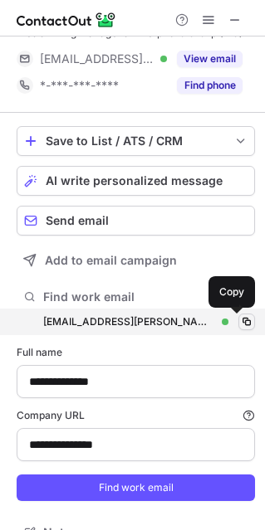
click at [240, 321] on span at bounding box center [246, 321] width 13 height 13
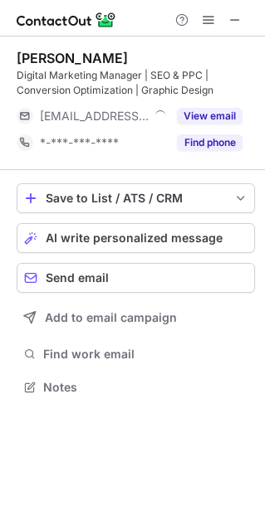
scroll to position [375, 265]
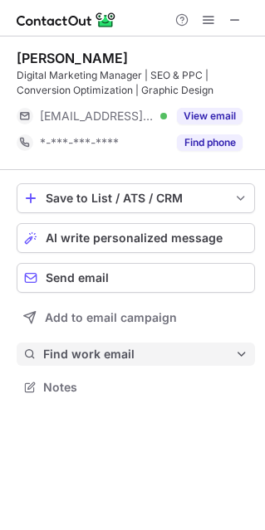
click at [85, 347] on span "Find work email" at bounding box center [139, 354] width 192 height 15
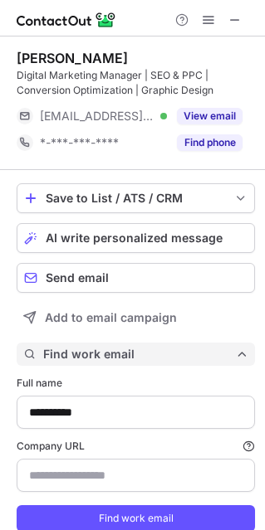
scroll to position [551, 253]
type input "**********"
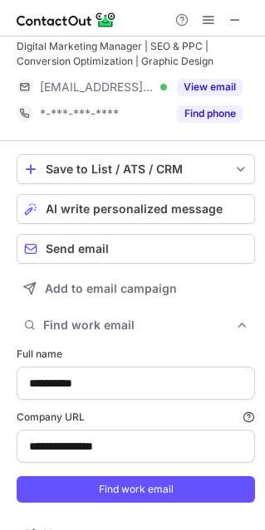
scroll to position [57, 0]
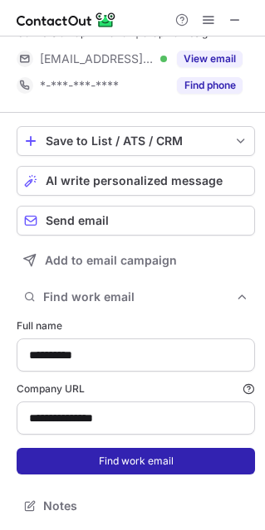
click at [149, 458] on button "Find work email" at bounding box center [136, 461] width 238 height 27
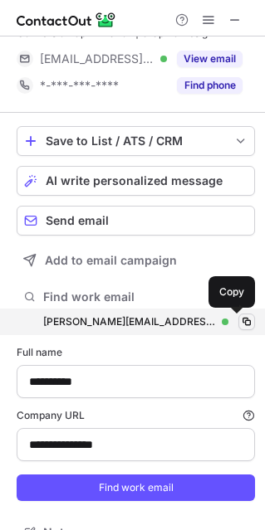
click at [240, 319] on span at bounding box center [246, 321] width 13 height 13
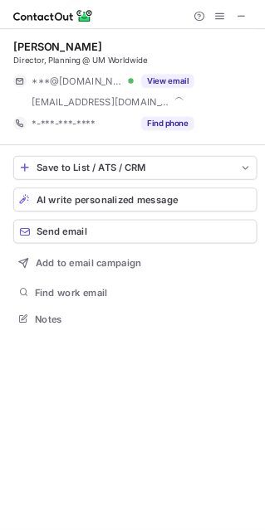
scroll to position [386, 265]
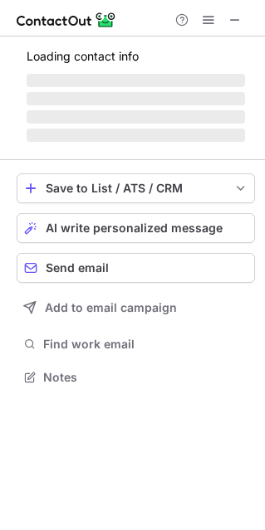
scroll to position [375, 265]
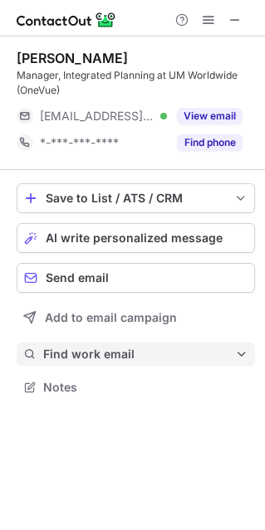
click at [106, 352] on span "Find work email" at bounding box center [139, 354] width 192 height 15
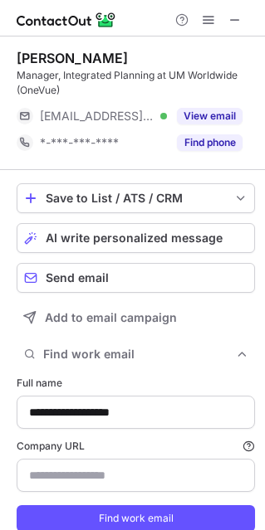
type input "********"
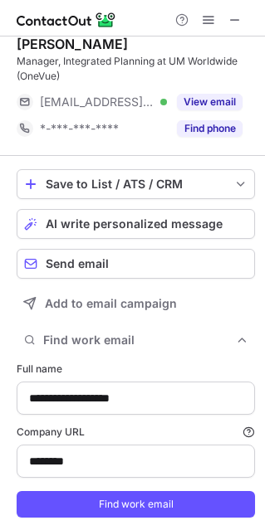
scroll to position [57, 0]
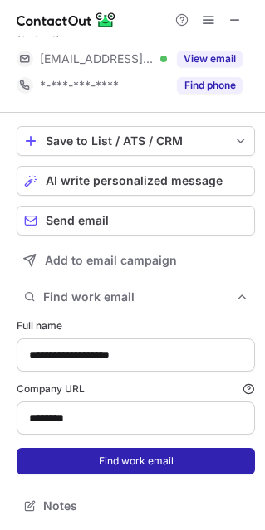
click at [120, 457] on button "Find work email" at bounding box center [136, 461] width 238 height 27
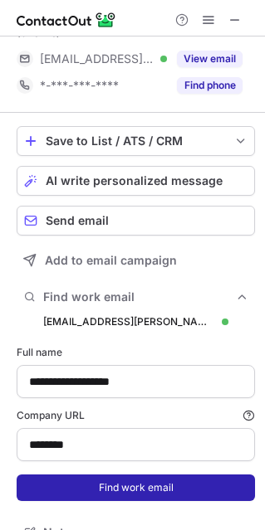
scroll to position [577, 253]
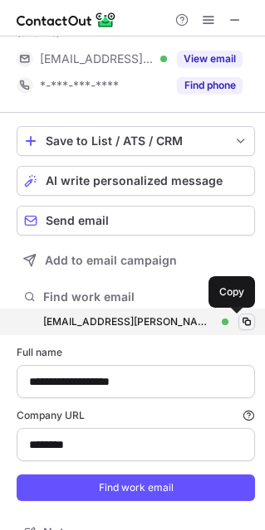
click at [240, 321] on span at bounding box center [246, 321] width 13 height 13
